Goal: Transaction & Acquisition: Purchase product/service

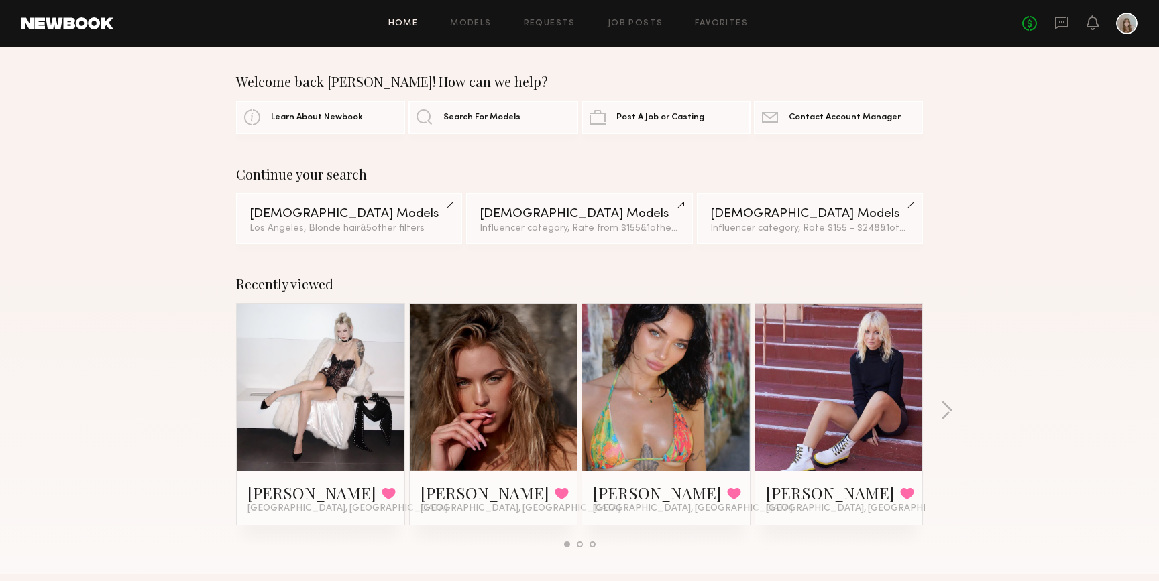
click at [901, 378] on div at bounding box center [839, 388] width 168 height 168
click at [796, 492] on link "[PERSON_NAME]" at bounding box center [830, 492] width 129 height 21
click at [514, 108] on link "Search For Models" at bounding box center [492, 117] width 169 height 34
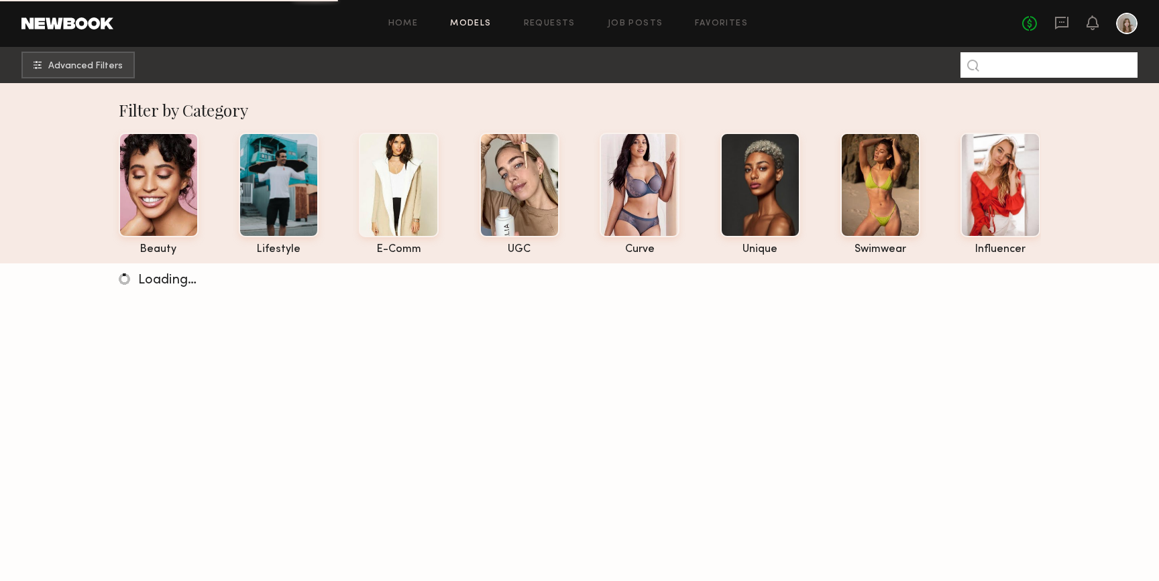
click at [1024, 68] on input at bounding box center [1048, 64] width 177 height 25
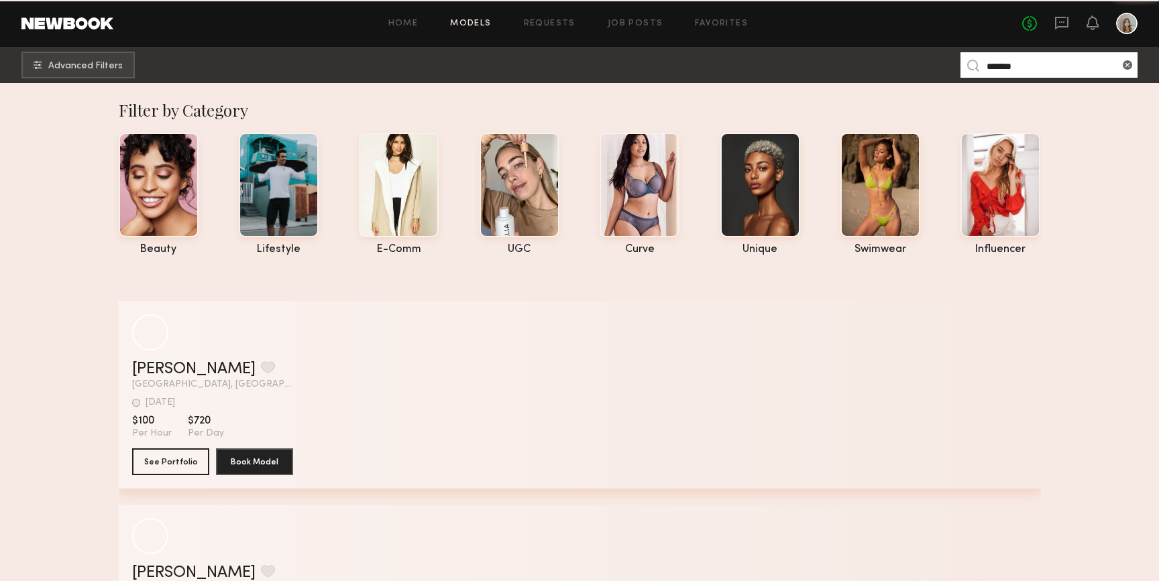
type input "*******"
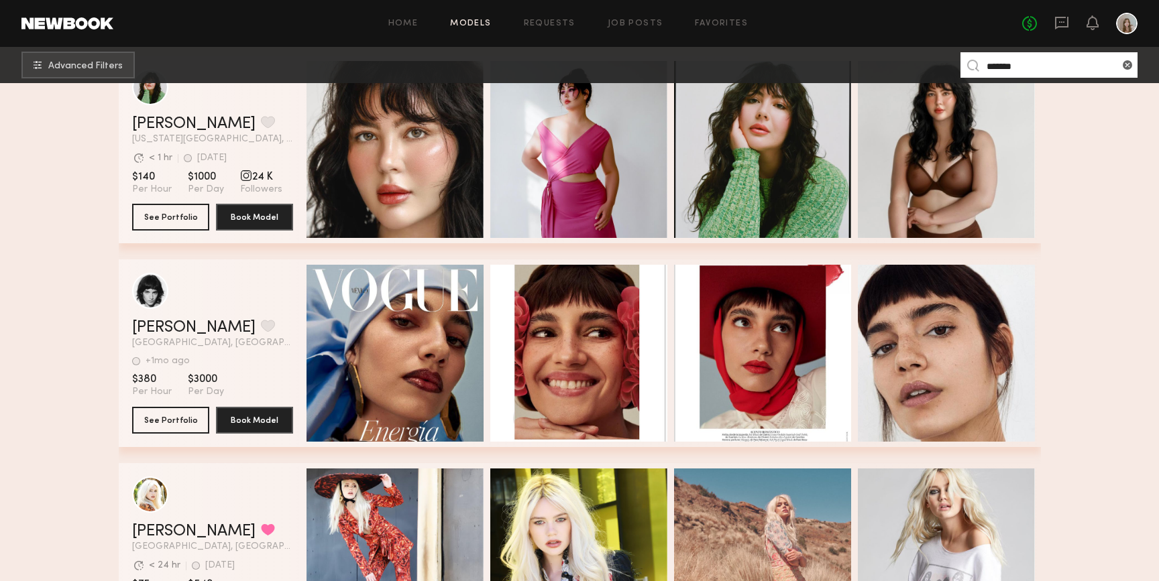
scroll to position [577, 0]
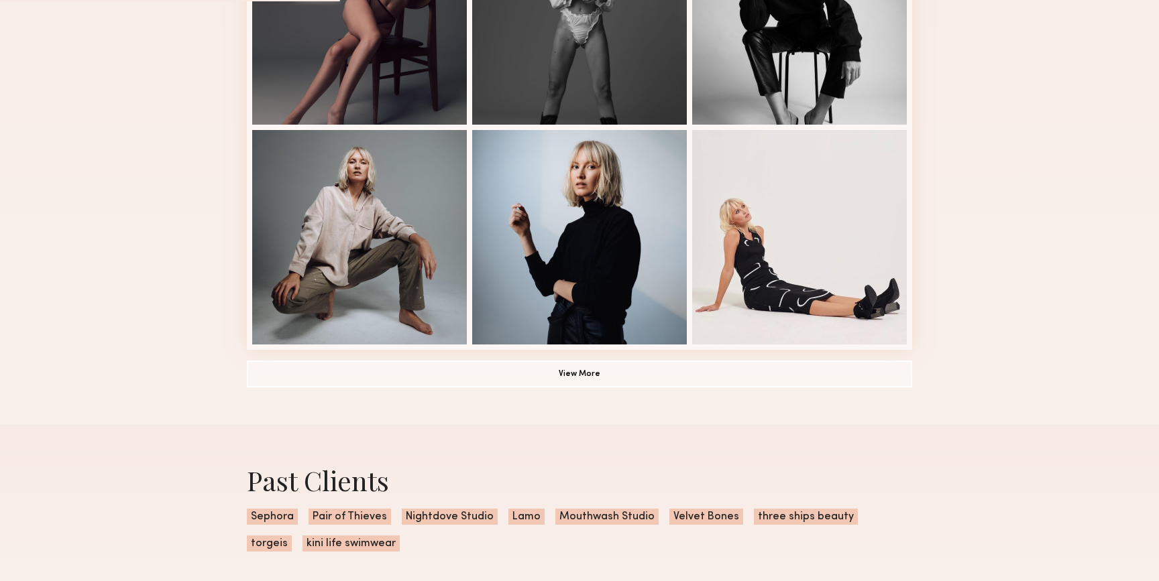
scroll to position [946, 0]
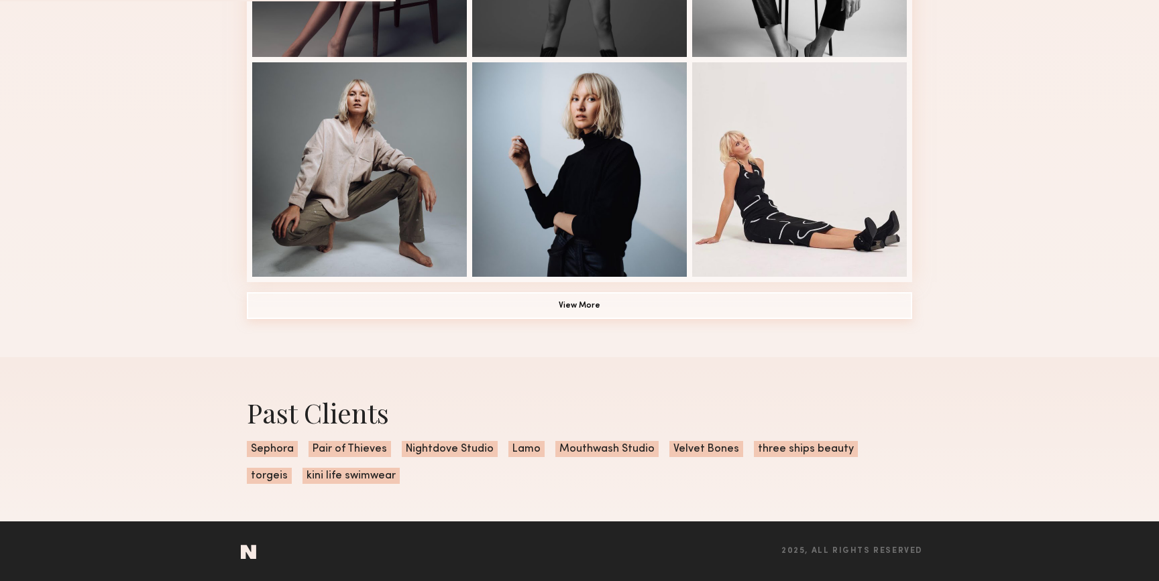
click at [834, 310] on button "View More" at bounding box center [579, 305] width 665 height 27
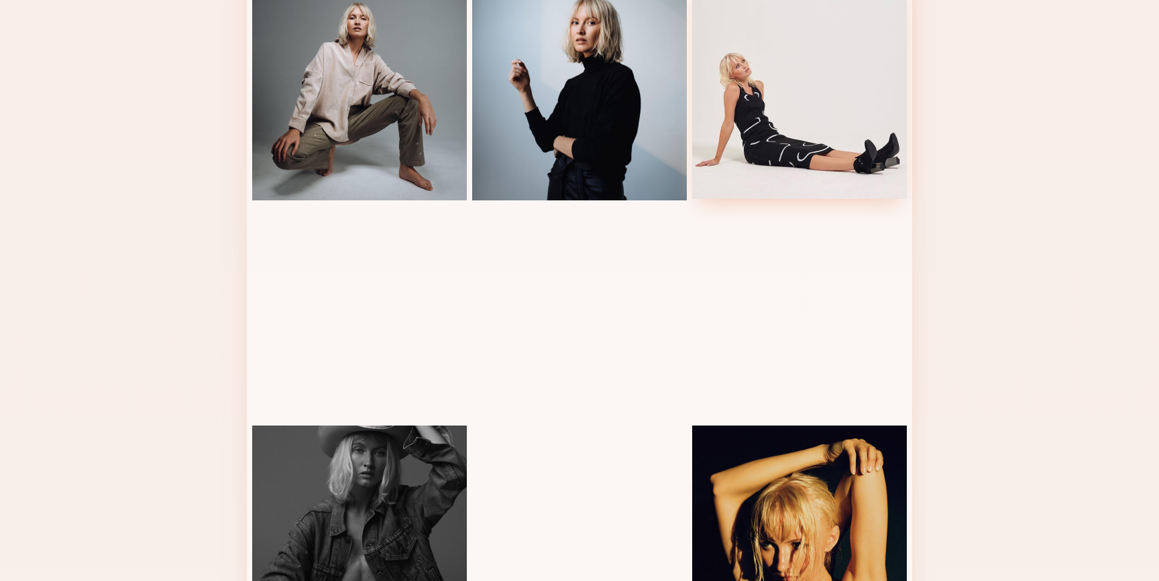
scroll to position [1135, 0]
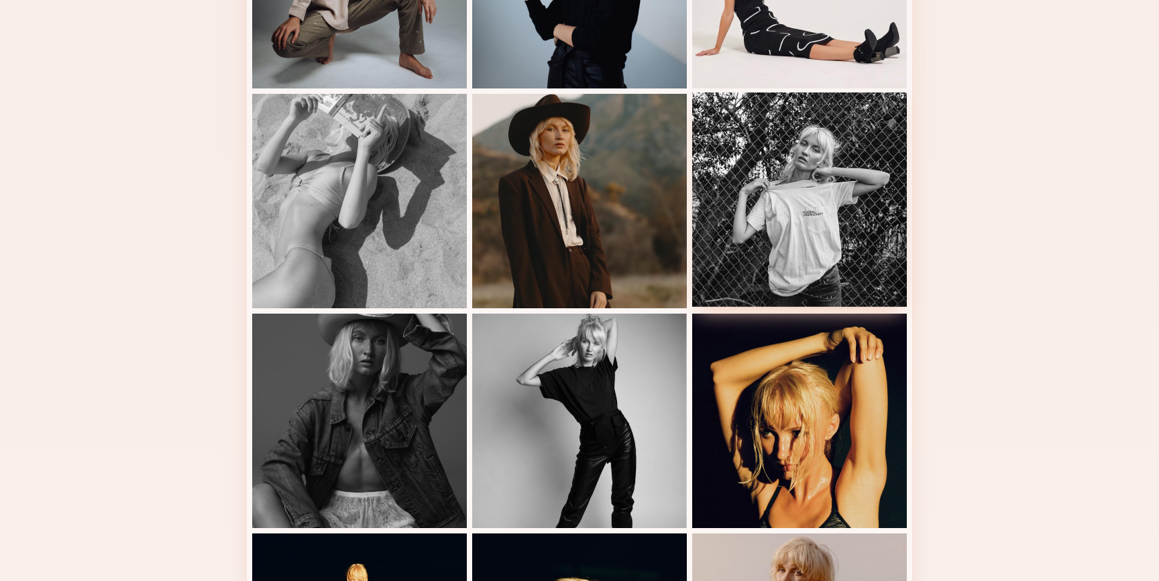
click at [813, 221] on div at bounding box center [799, 200] width 215 height 215
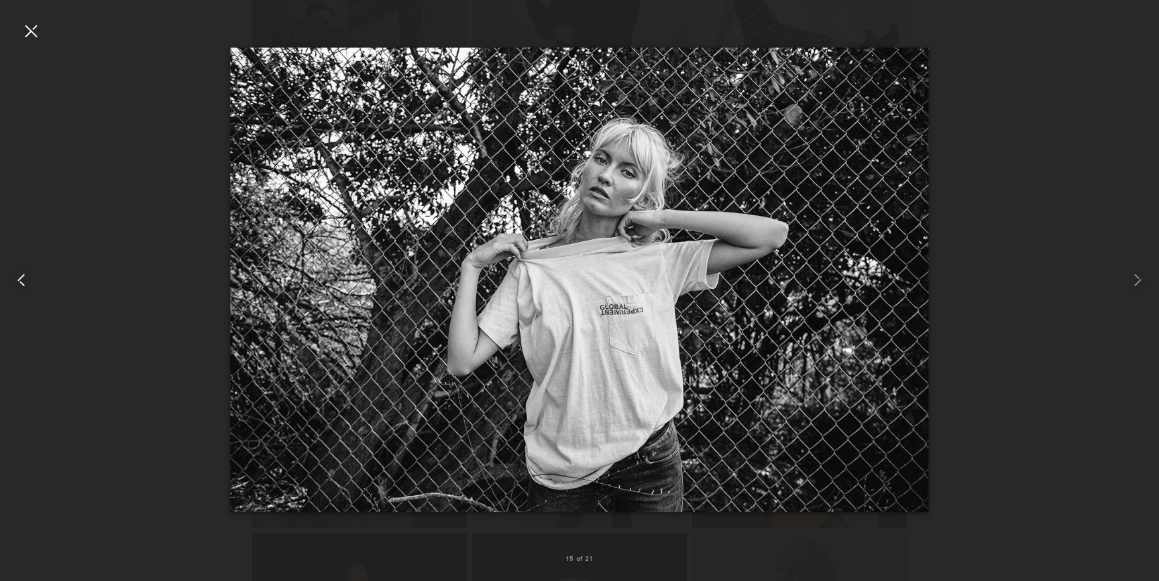
click at [42, 27] on div at bounding box center [23, 279] width 46 height 517
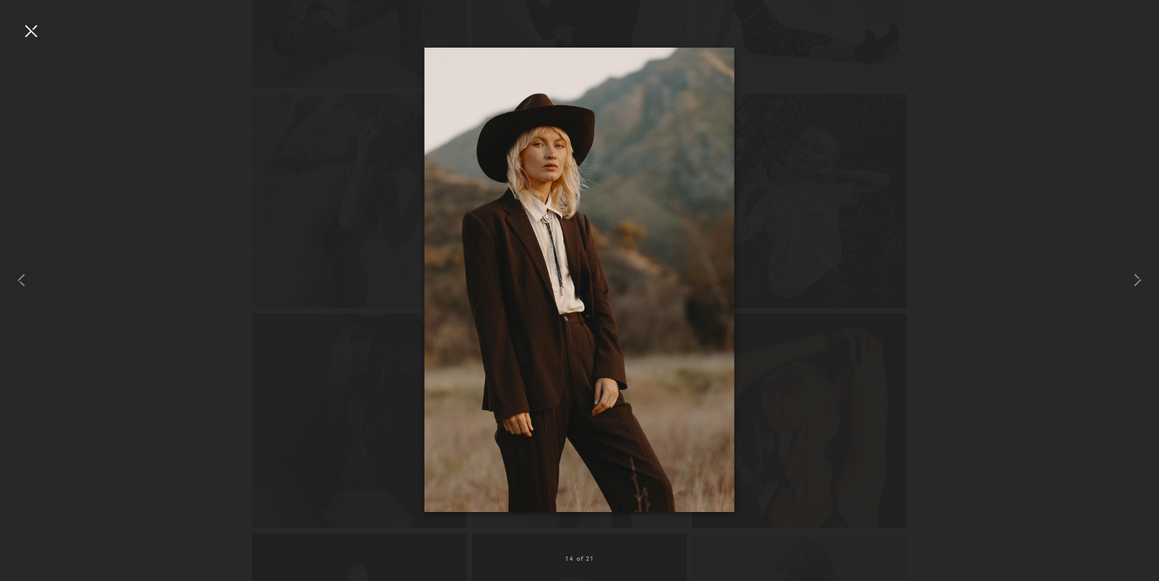
click at [26, 34] on div at bounding box center [30, 30] width 21 height 21
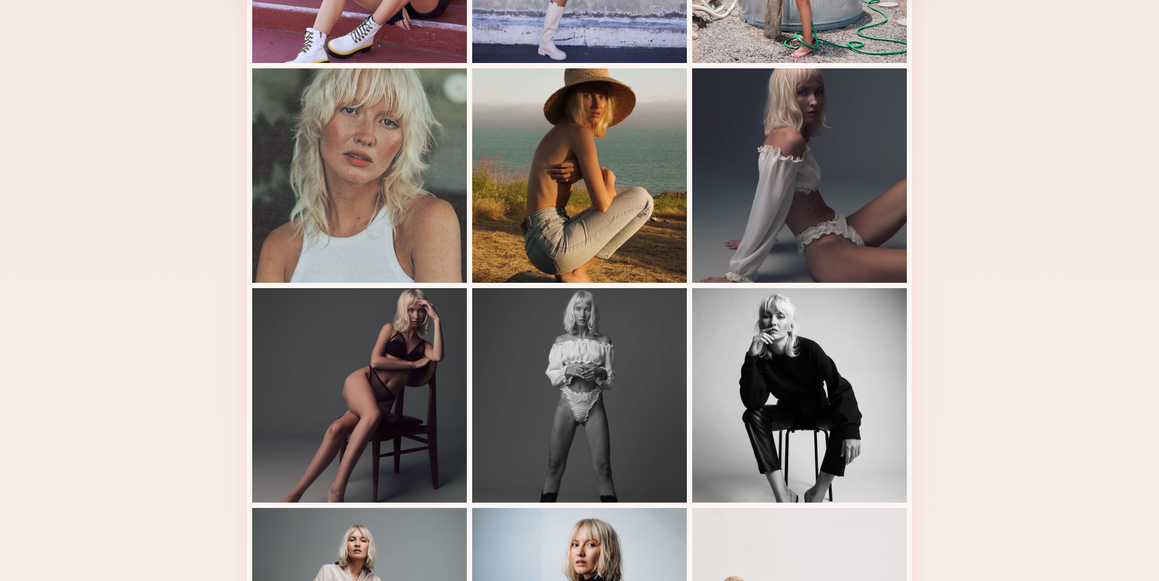
scroll to position [466, 0]
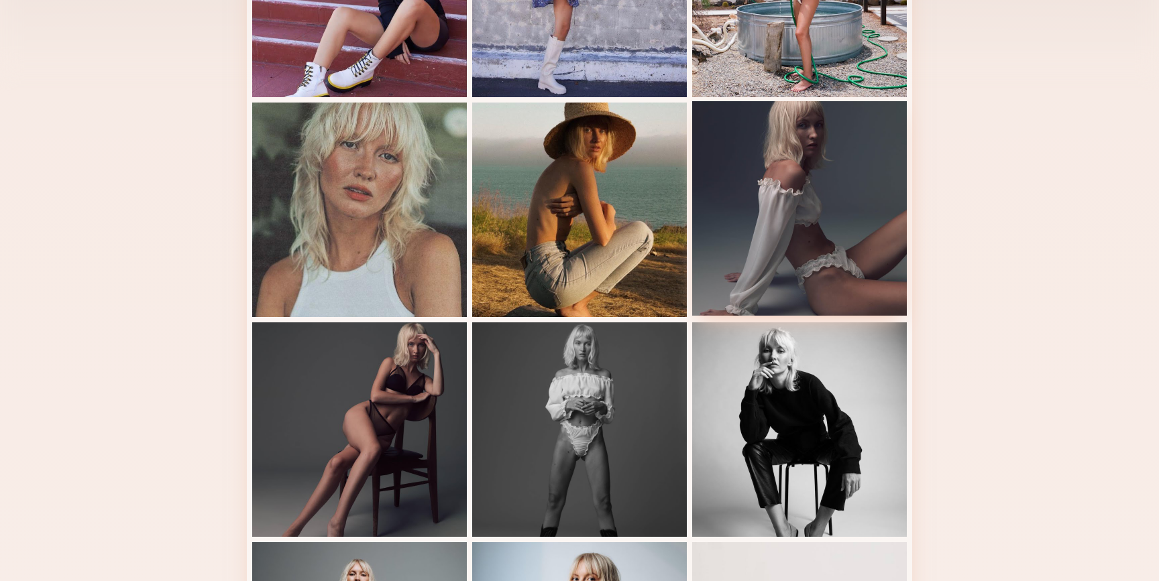
click at [770, 213] on div at bounding box center [799, 208] width 215 height 215
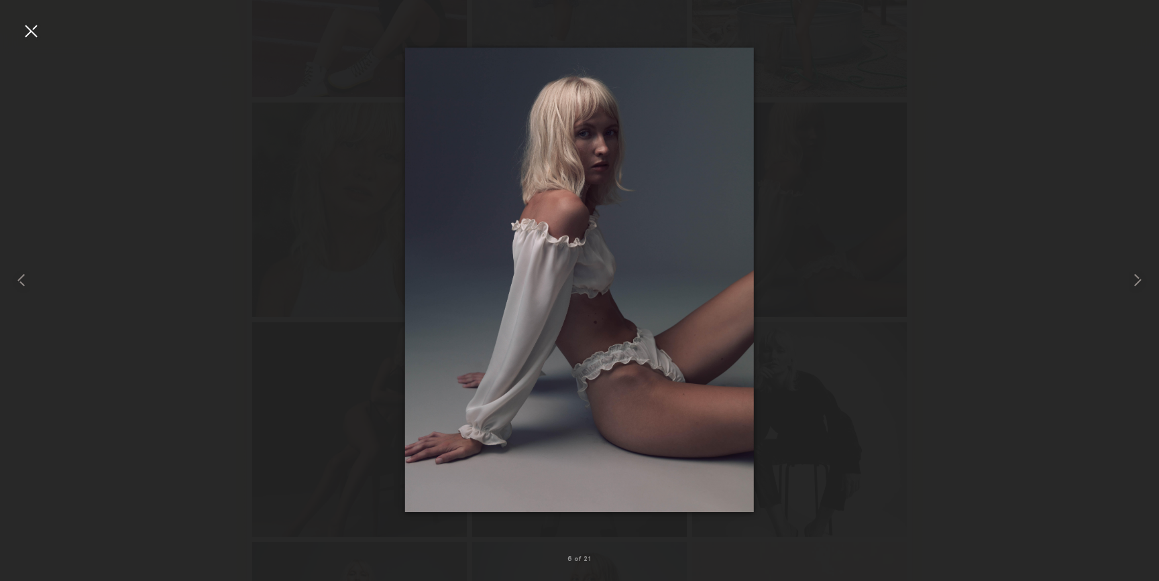
click at [21, 32] on div at bounding box center [30, 30] width 21 height 21
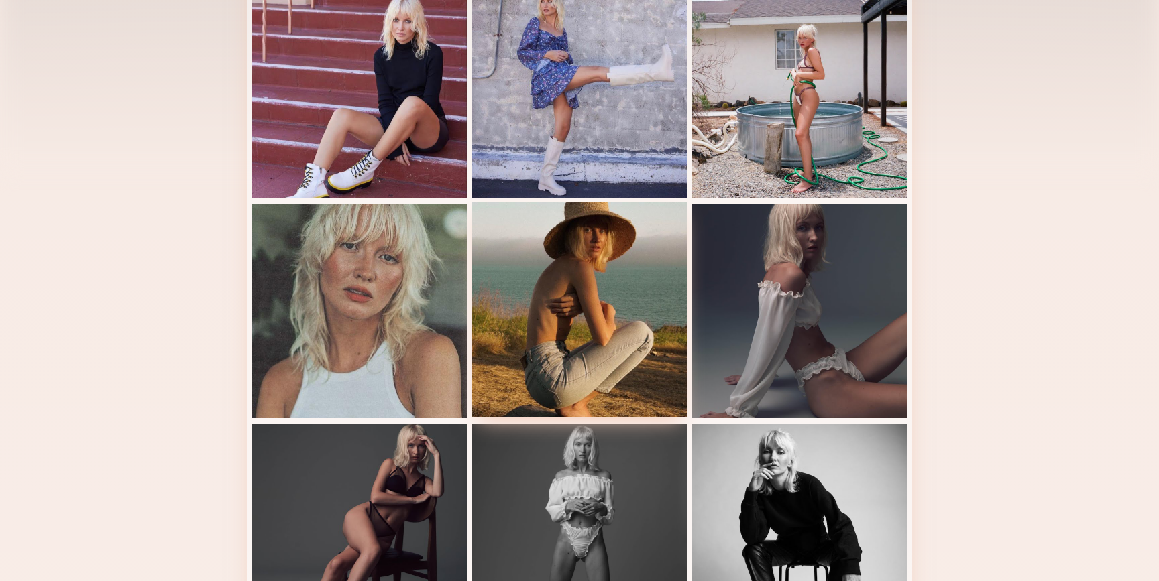
scroll to position [192, 0]
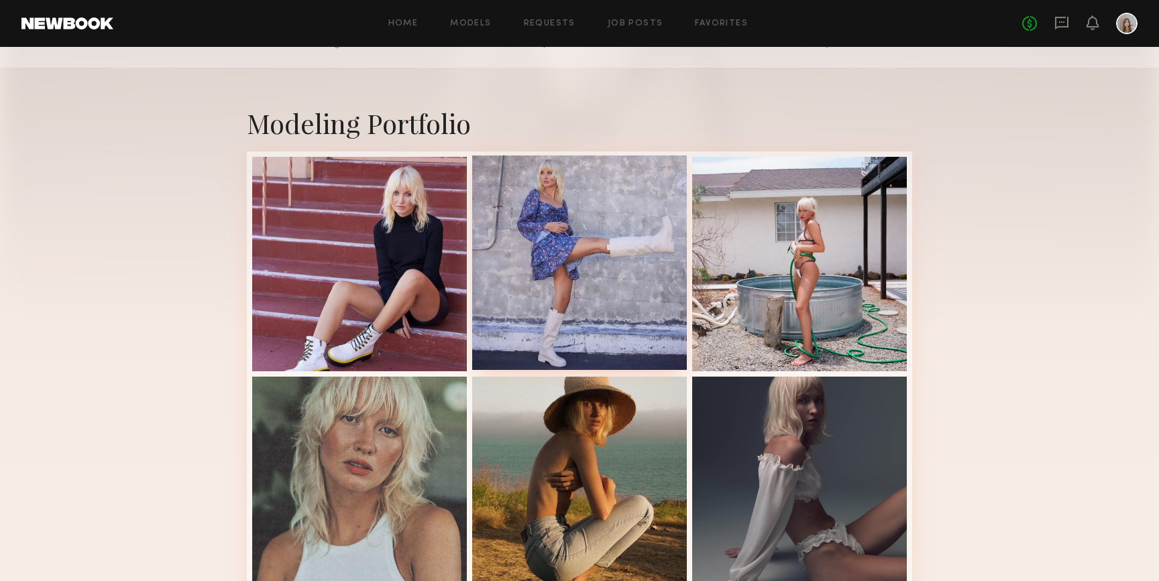
click at [602, 245] on div at bounding box center [579, 263] width 215 height 215
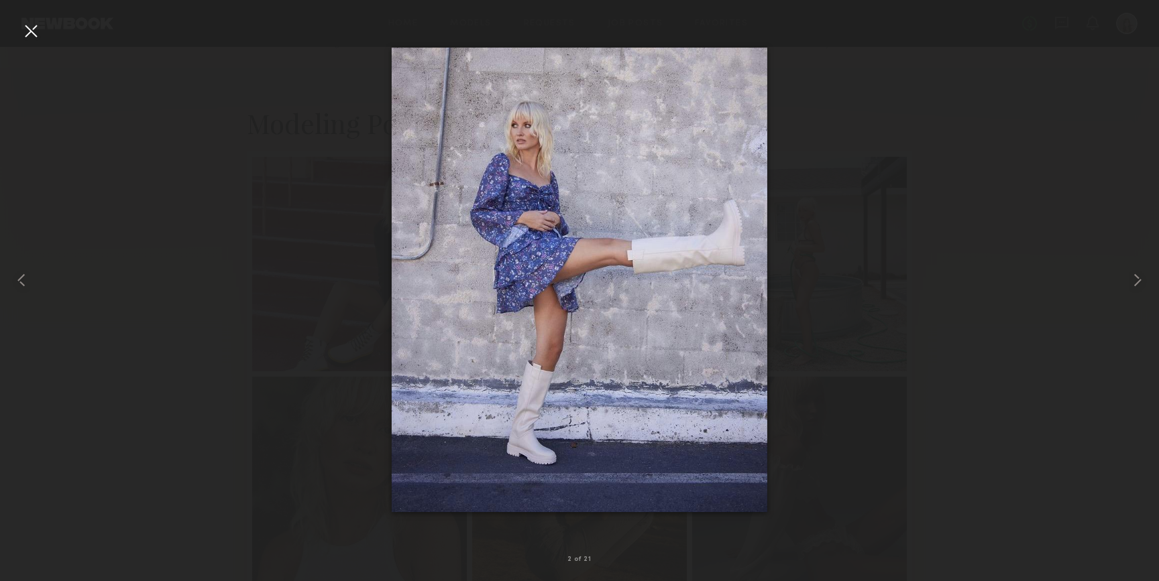
click at [33, 31] on div at bounding box center [30, 30] width 21 height 21
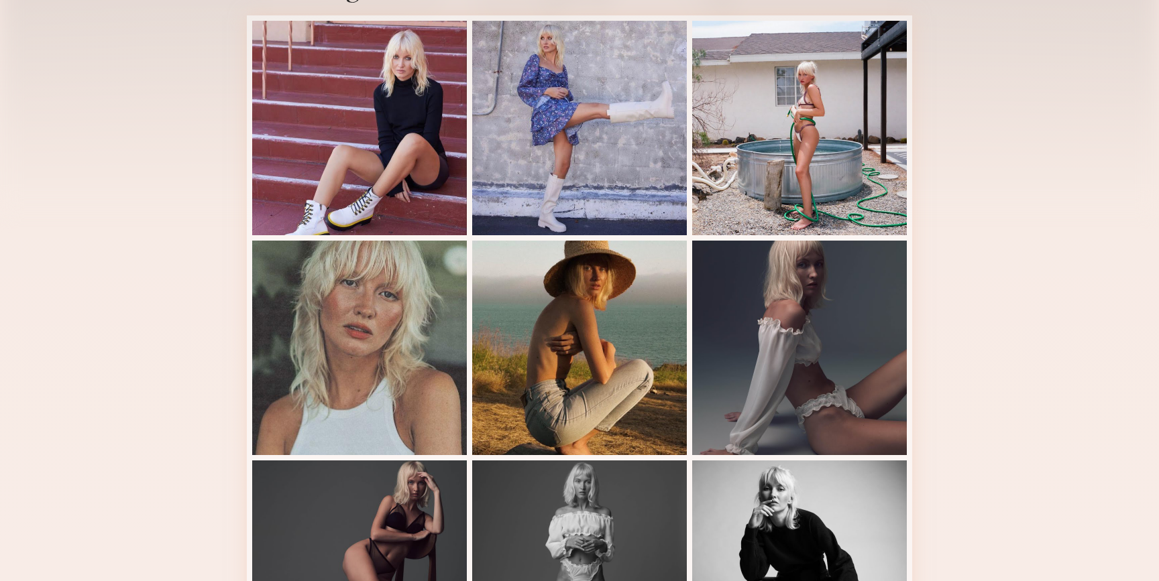
scroll to position [333, 0]
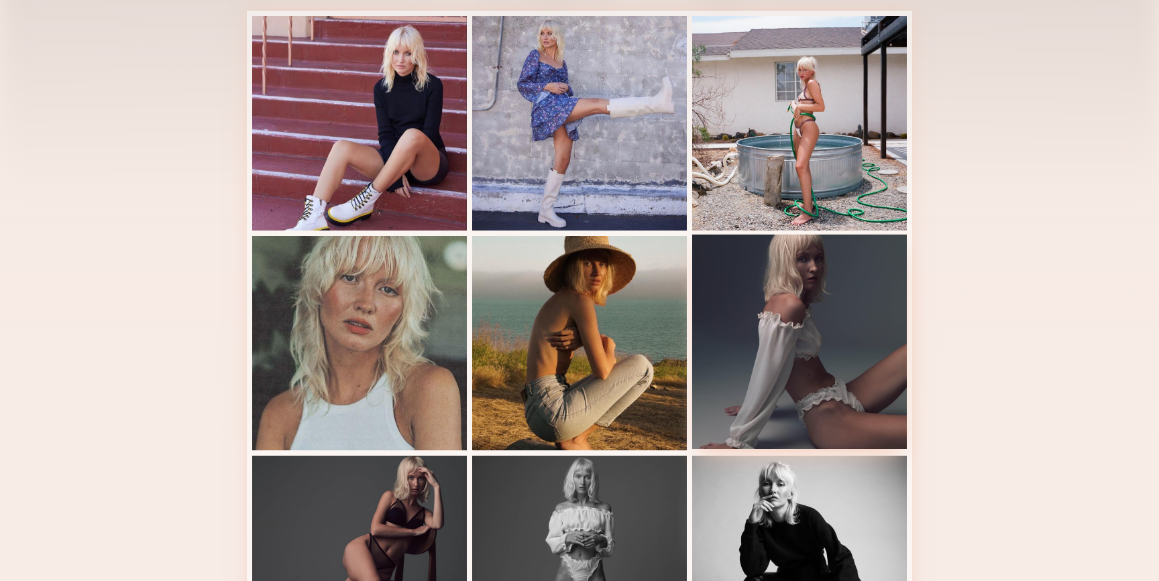
click at [779, 339] on div at bounding box center [799, 342] width 215 height 215
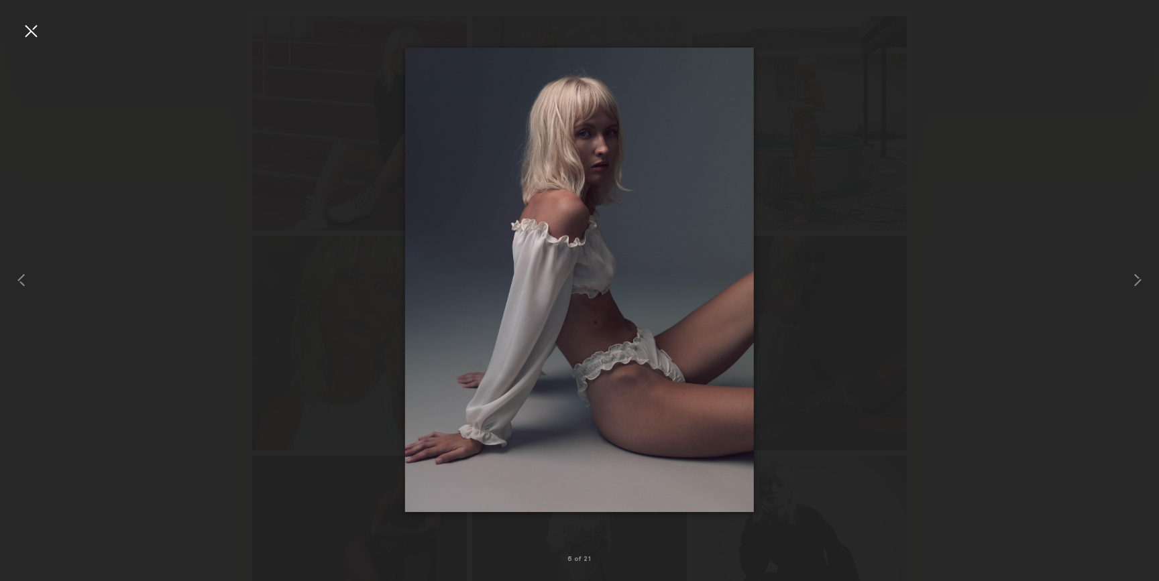
click at [872, 287] on div at bounding box center [579, 279] width 1159 height 517
click at [1041, 402] on div at bounding box center [579, 279] width 1159 height 517
click at [43, 33] on div at bounding box center [23, 279] width 46 height 517
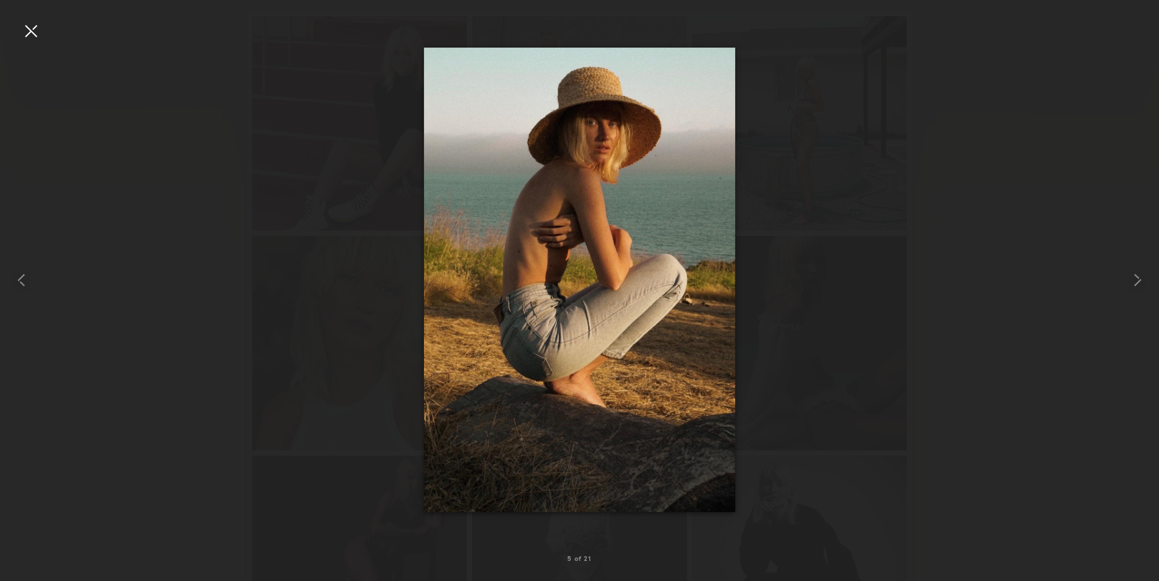
click at [29, 40] on div at bounding box center [30, 30] width 21 height 21
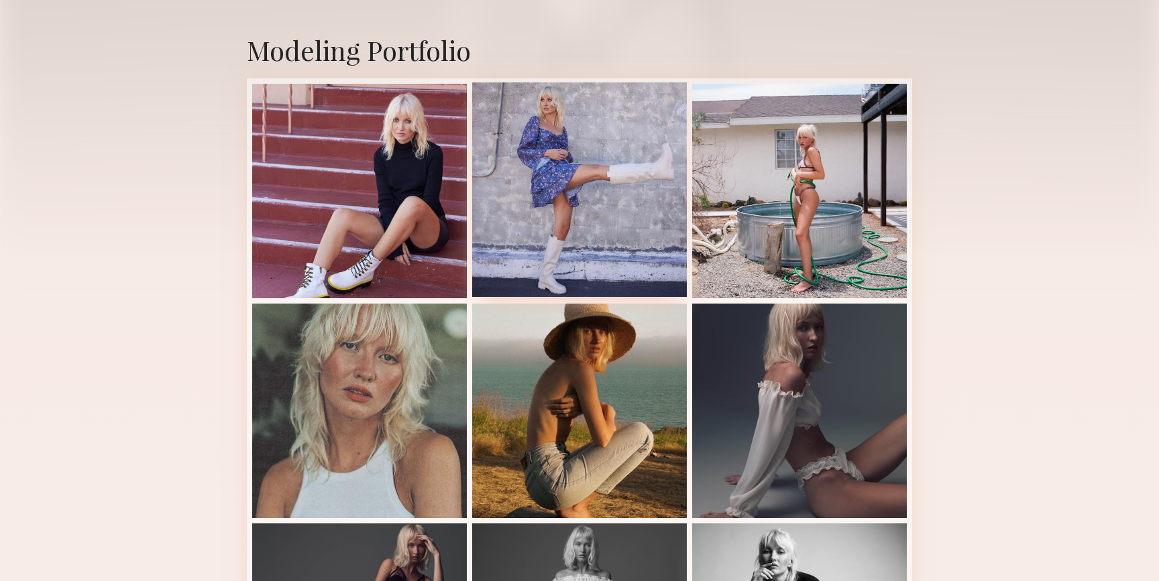
scroll to position [266, 0]
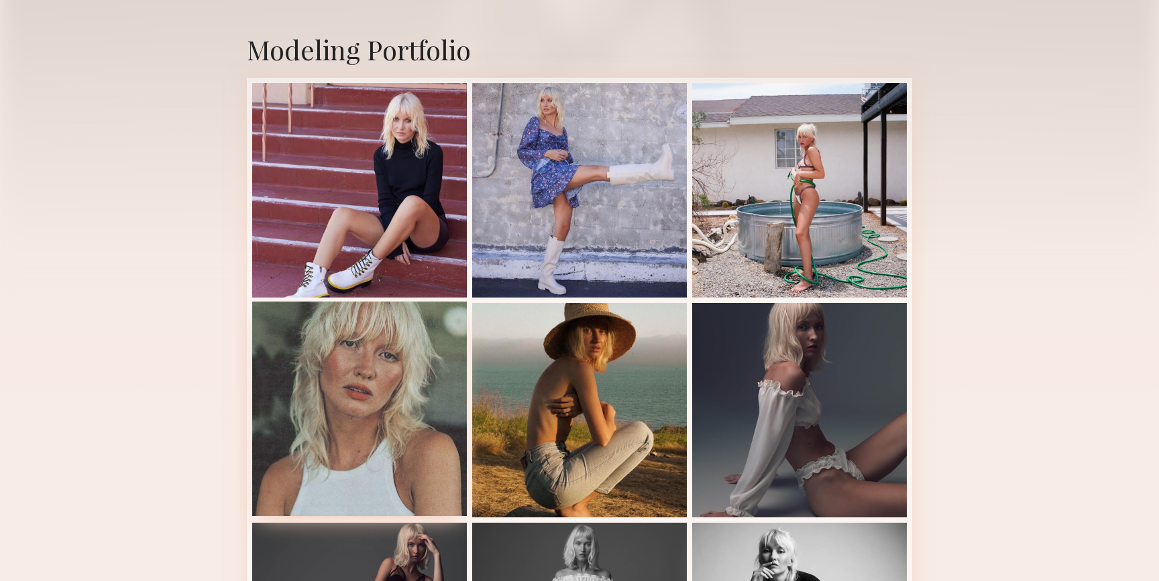
click at [436, 384] on div at bounding box center [359, 409] width 215 height 215
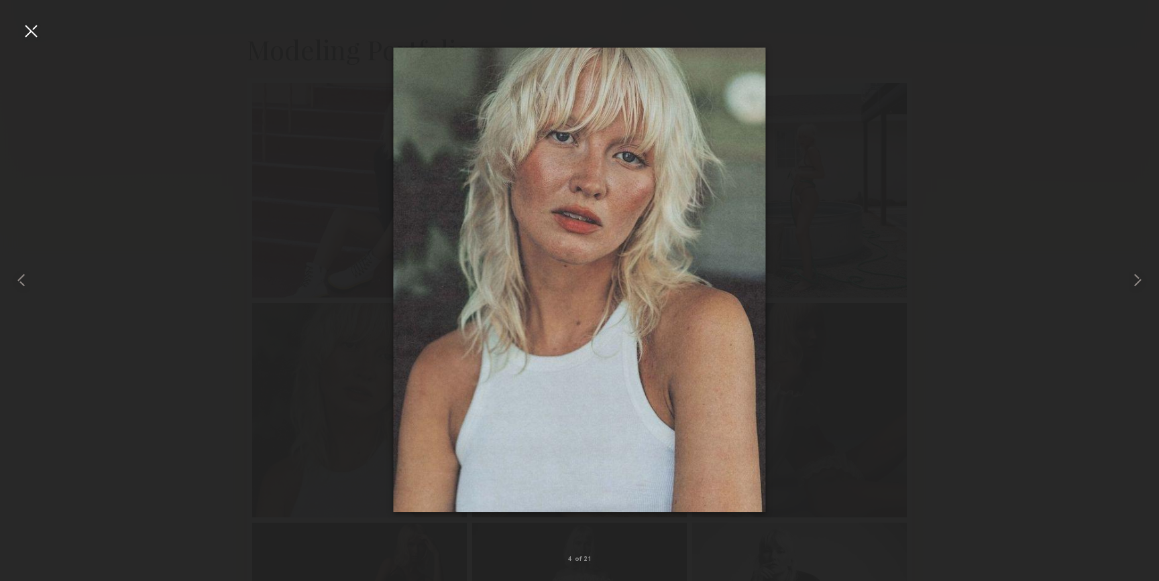
click at [27, 30] on div at bounding box center [30, 30] width 21 height 21
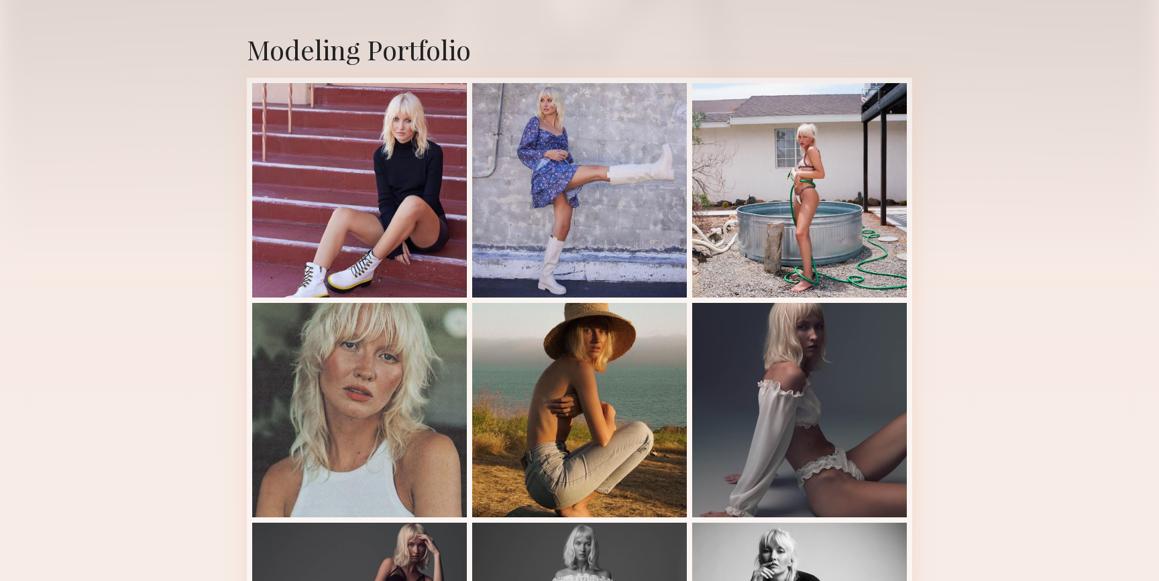
scroll to position [0, 0]
